Goal: Task Accomplishment & Management: Use online tool/utility

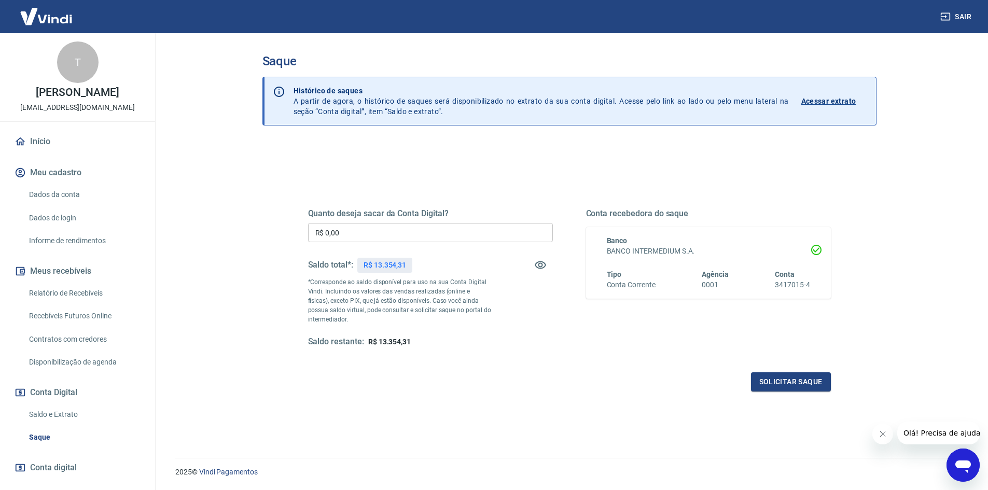
click at [430, 238] on input "R$ 0,00" at bounding box center [430, 232] width 245 height 19
type input "R$ 13.354,31"
click at [789, 391] on button "Solicitar saque" at bounding box center [791, 381] width 80 height 19
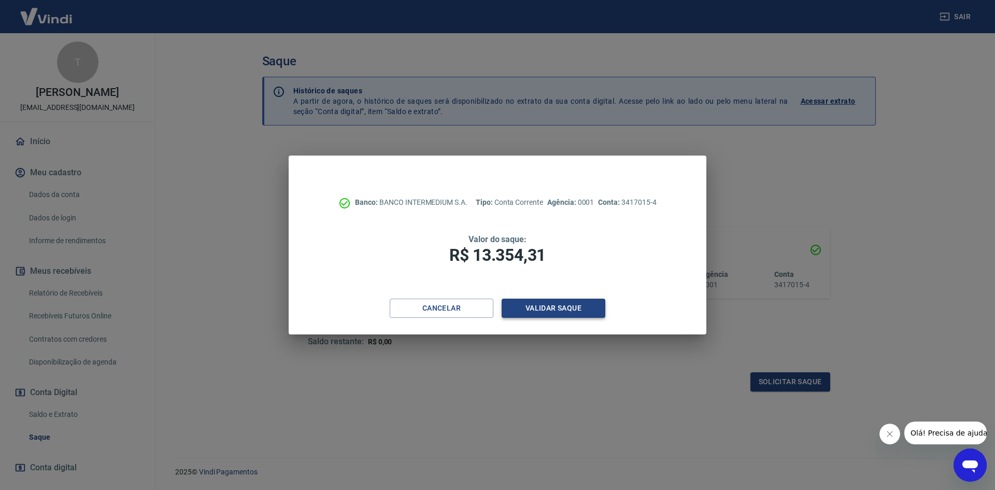
click at [570, 302] on button "Validar saque" at bounding box center [554, 308] width 104 height 19
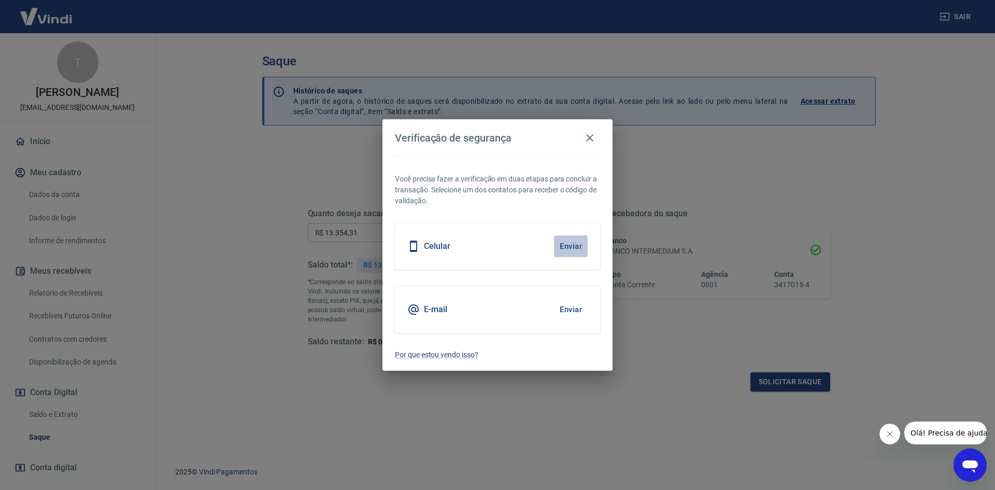
click at [564, 246] on button "Enviar" at bounding box center [571, 246] width 34 height 22
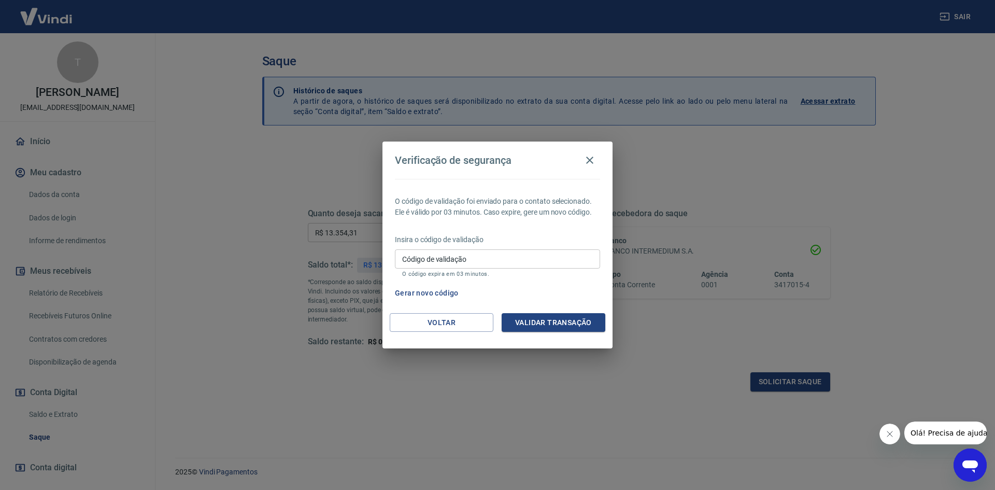
click at [501, 256] on input "Código de validação" at bounding box center [497, 258] width 205 height 19
click at [467, 259] on input "Código de validação" at bounding box center [497, 258] width 205 height 19
click at [466, 327] on button "Voltar" at bounding box center [442, 322] width 104 height 19
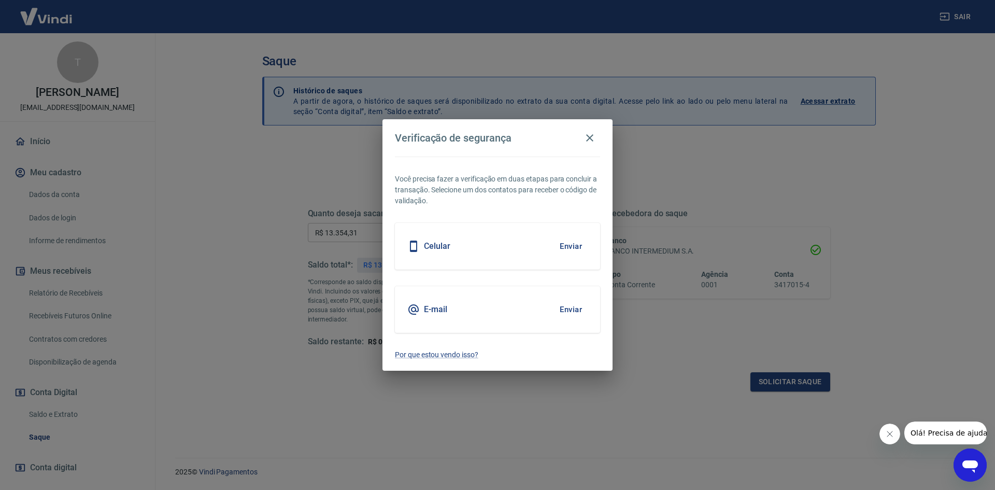
click at [579, 312] on button "Enviar" at bounding box center [571, 310] width 34 height 22
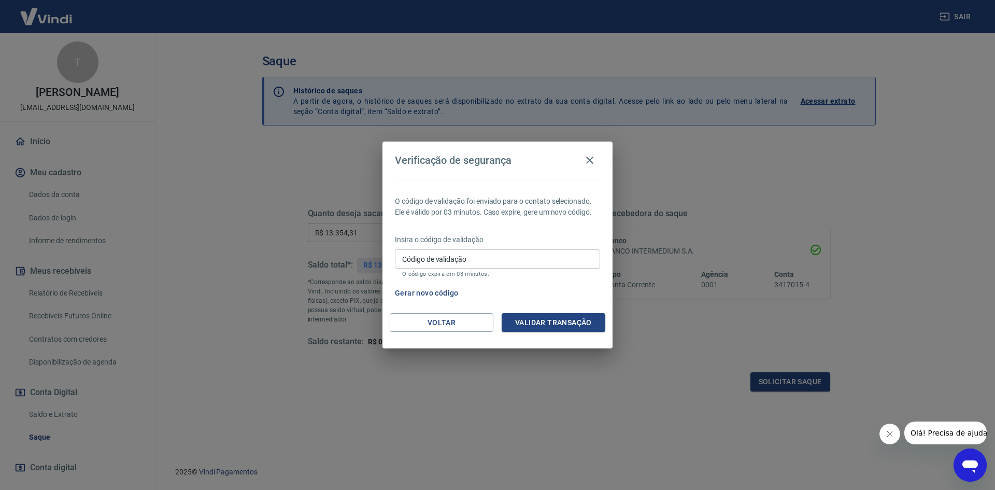
click at [445, 265] on input "Código de validação" at bounding box center [497, 258] width 205 height 19
type input "259566"
click at [583, 320] on button "Validar transação" at bounding box center [554, 322] width 104 height 19
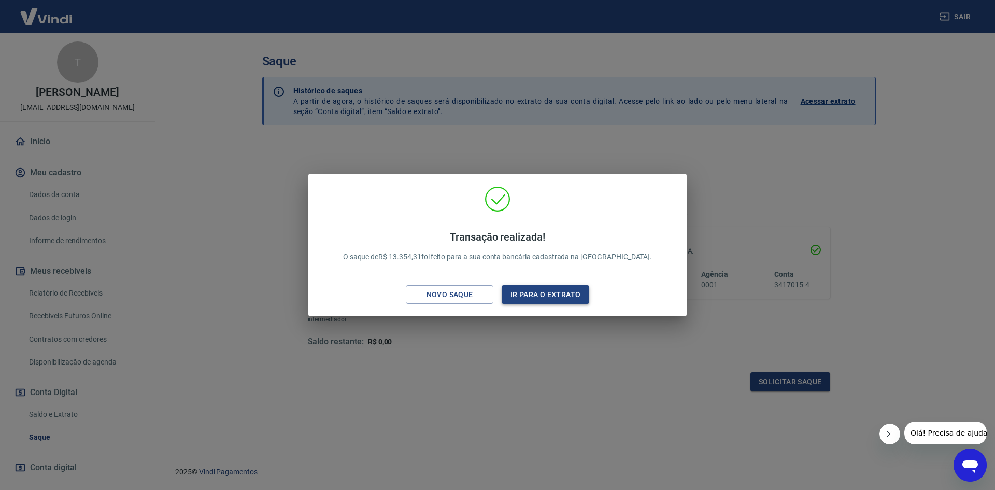
click at [539, 296] on button "Ir para o extrato" at bounding box center [546, 294] width 88 height 19
